Goal: Task Accomplishment & Management: Manage account settings

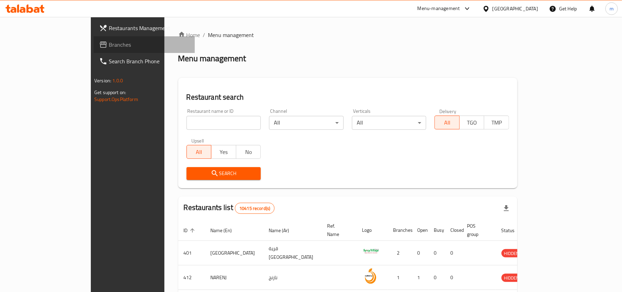
click at [99, 43] on icon at bounding box center [103, 44] width 8 height 8
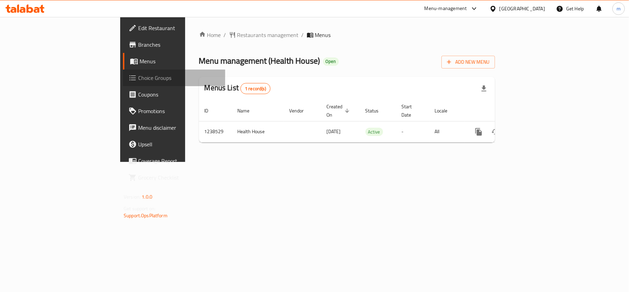
click at [138, 79] on span "Choice Groups" at bounding box center [179, 78] width 82 height 8
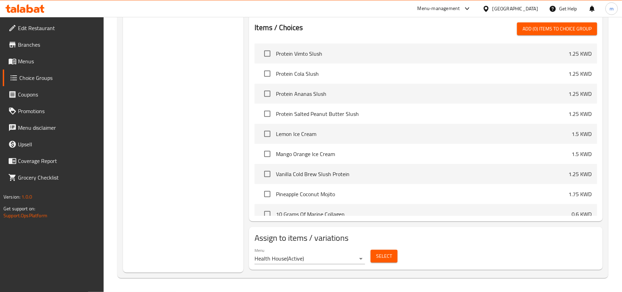
click at [157, 91] on div "Choice Groups Milk 6 Pancake Flavors 3 Americano Cup Size 2 Add Ons 3 Add On 1 …" at bounding box center [183, 11] width 121 height 521
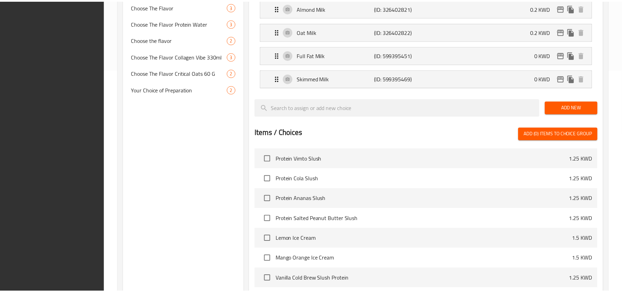
scroll to position [328, 0]
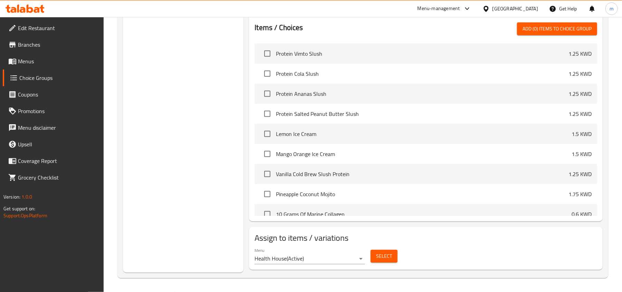
click at [350, 111] on span "Protein Salted Peanut Butter Slush" at bounding box center [422, 114] width 293 height 8
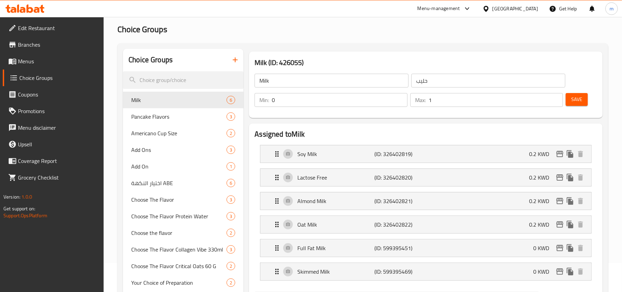
scroll to position [51, 0]
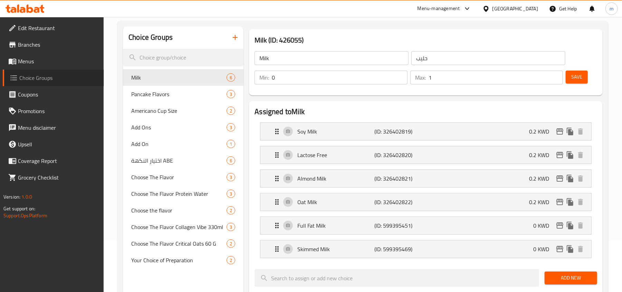
click at [49, 78] on span "Choice Groups" at bounding box center [58, 78] width 79 height 8
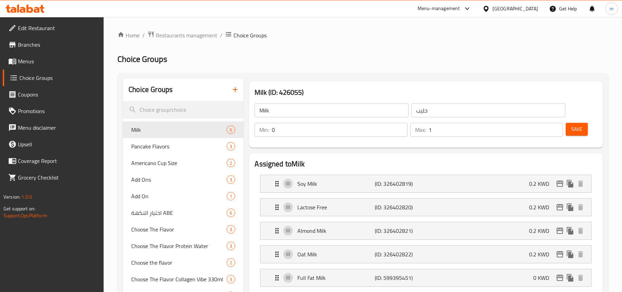
scroll to position [51, 0]
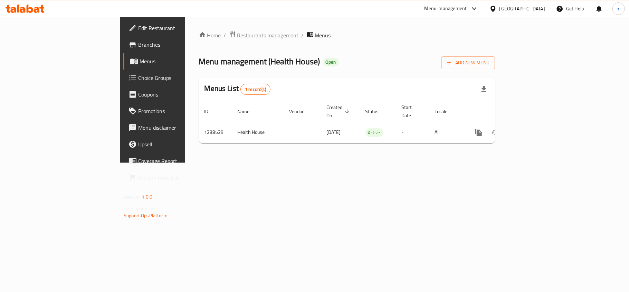
click at [138, 76] on span "Choice Groups" at bounding box center [179, 78] width 82 height 8
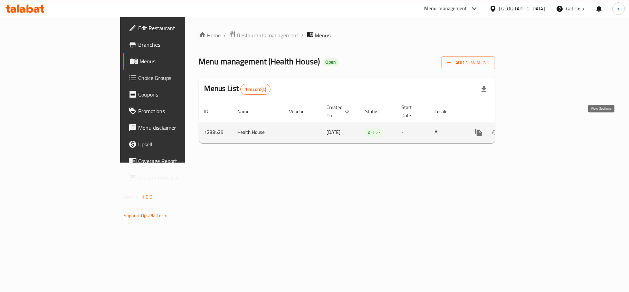
click at [533, 128] on icon "enhanced table" at bounding box center [529, 132] width 8 height 8
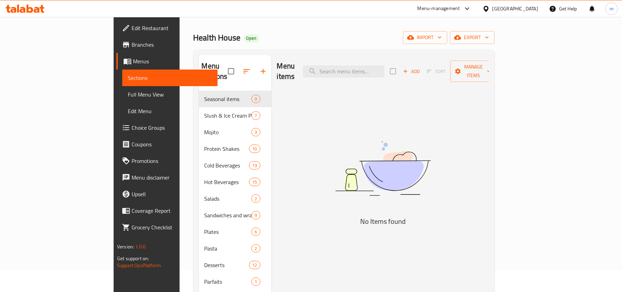
scroll to position [7, 0]
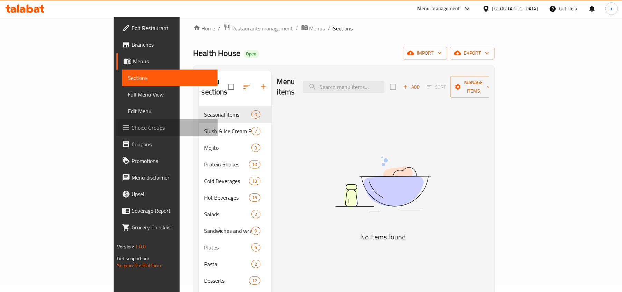
click at [132, 129] on span "Choice Groups" at bounding box center [172, 127] width 81 height 8
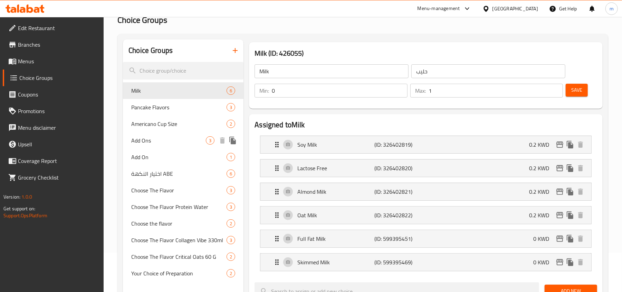
scroll to position [53, 0]
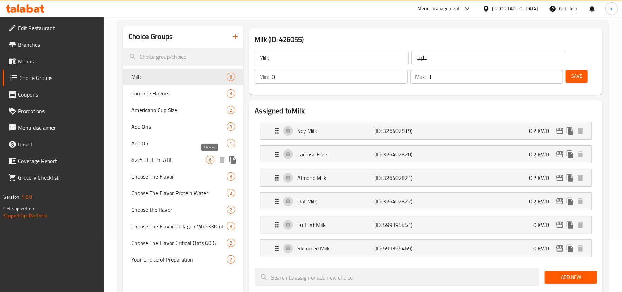
click at [209, 158] on span "6" at bounding box center [210, 160] width 8 height 7
type input "اختيار النكهة ABE"
type input "ِِABE Choose Flavor"
type input "1"
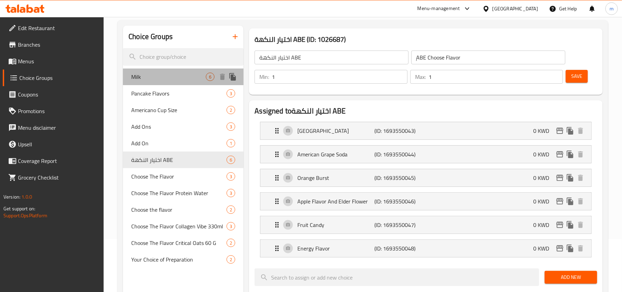
click at [183, 78] on span "Milk" at bounding box center [168, 77] width 75 height 8
type input "Milk"
type input "حليب"
type input "0"
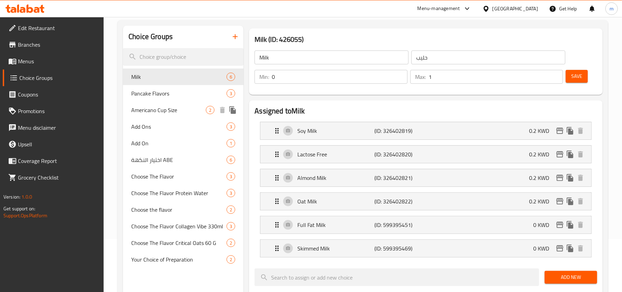
click at [150, 112] on span "Americano Cup Size" at bounding box center [168, 110] width 75 height 8
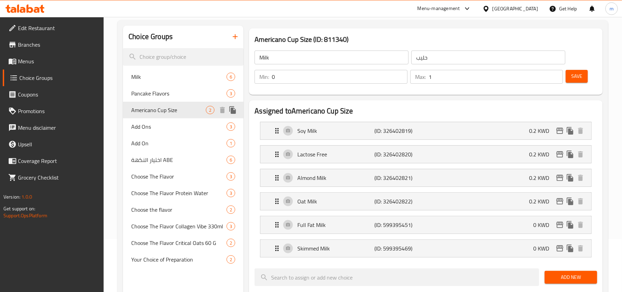
type input "Americano Cup Size"
type input "حجم كوب الأمريكانو"
type input "1"
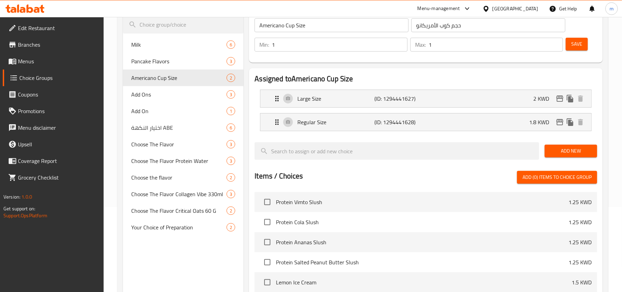
scroll to position [99, 0]
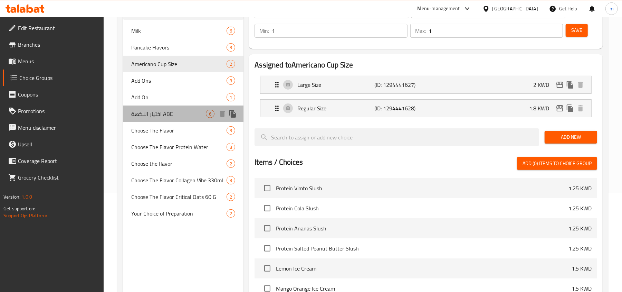
click at [155, 114] on span "اختيار النكهة ABE" at bounding box center [168, 114] width 75 height 8
type input "اختيار النكهة ABE"
type input "ِِABE Choose Flavor"
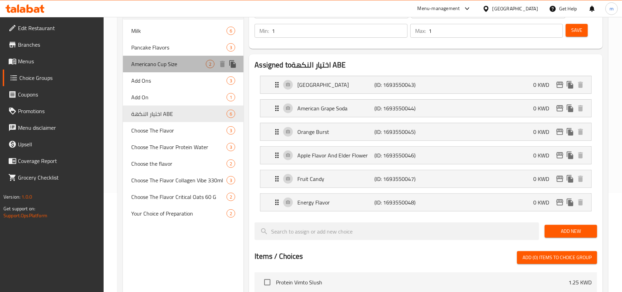
click at [165, 64] on span "Americano Cup Size" at bounding box center [168, 64] width 75 height 8
type input "Americano Cup Size"
type input "حجم كوب الأمريكانو"
